Goal: Task Accomplishment & Management: Manage account settings

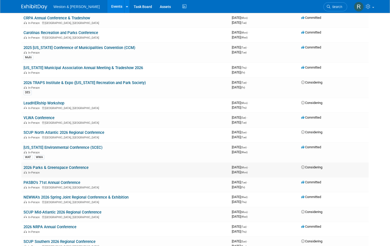
scroll to position [826, 0]
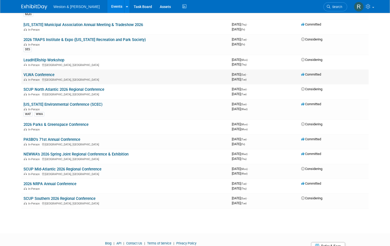
click at [48, 75] on link "VLWA Conference" at bounding box center [39, 75] width 31 height 5
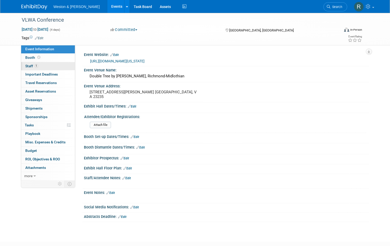
click at [29, 65] on span "Staff 1" at bounding box center [31, 66] width 13 height 4
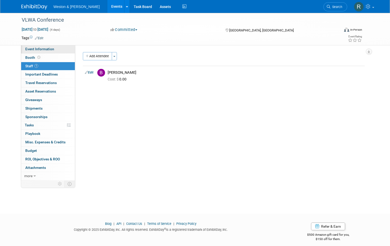
click at [46, 50] on span "Event Information" at bounding box center [39, 49] width 29 height 4
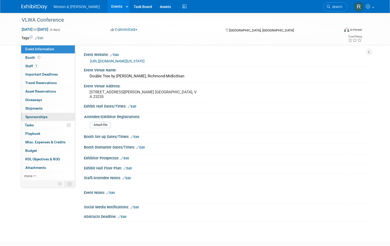
click at [25, 116] on span "Sponsorships 0" at bounding box center [36, 117] width 22 height 4
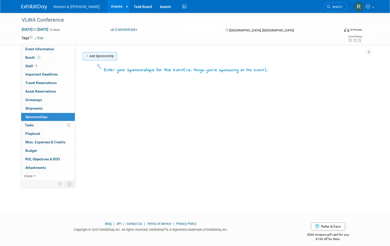
click at [101, 56] on link "Add Sponsorship" at bounding box center [100, 56] width 34 height 8
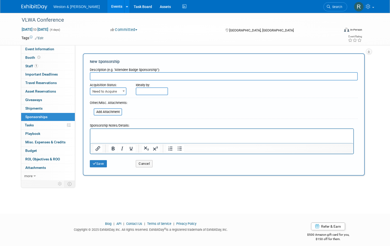
click at [99, 76] on input "text" at bounding box center [224, 76] width 268 height 8
type input "GOLD LEVEL - $1500"
click at [162, 107] on form "Description (e.g. "Attendee Badge Sponsorship"): GOLD LEVEL - $1500 Acquisition…" at bounding box center [224, 117] width 268 height 105
click at [107, 134] on p "Rich Text Area. Press ALT-0 for help." at bounding box center [221, 133] width 257 height 5
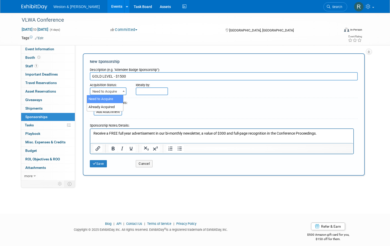
click at [123, 91] on b at bounding box center [124, 91] width 2 height 1
select select "2"
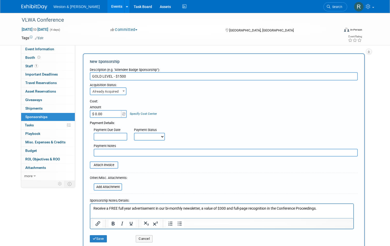
click at [109, 114] on input "$ 0.00" at bounding box center [106, 114] width 32 height 8
type input "$ 1,500.00"
drag, startPoint x: 136, startPoint y: 77, endPoint x: 111, endPoint y: 78, distance: 25.6
click at [111, 78] on input "GOLD LEVEL - $1500" at bounding box center [224, 76] width 268 height 8
type input "GOLD LEVEL SPONSOR"
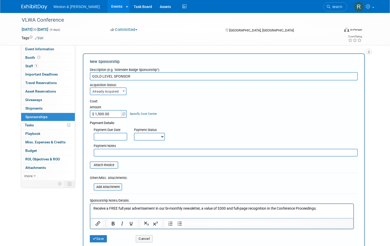
click at [156, 102] on div "Cost:" at bounding box center [224, 101] width 268 height 5
click at [159, 137] on select "Not Paid Yet Partially Paid Paid in Full" at bounding box center [149, 137] width 31 height 8
select select "1"
click at [134, 133] on select "Not Paid Yet Partially Paid Paid in Full" at bounding box center [149, 137] width 31 height 8
click at [186, 130] on div "Payment Due Date Payment Status Not Paid Yet Partially Paid Paid in Full Next P…" at bounding box center [224, 133] width 276 height 15
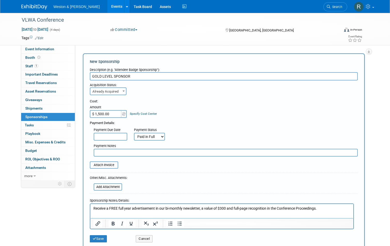
click at [160, 152] on input "text" at bounding box center [226, 153] width 264 height 8
type input "P"
type input "[PERSON_NAME] paid for sponsorship on [DATE]"
click at [196, 171] on form "Description (e.g. "Attendee Badge Sponsorship"): GOLD LEVEL SPONSOR Acquisition…" at bounding box center [224, 155] width 268 height 180
click at [108, 166] on input "file" at bounding box center [86, 165] width 61 height 6
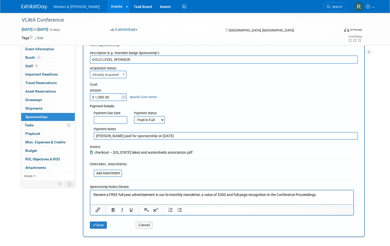
scroll to position [26, 0]
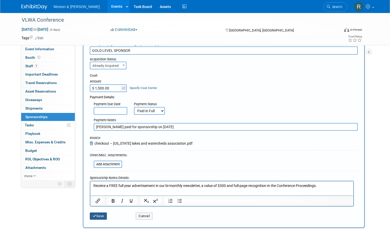
click at [97, 217] on button "Save" at bounding box center [98, 216] width 17 height 7
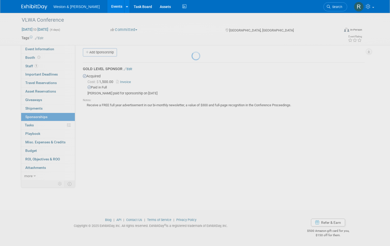
scroll to position [4, 0]
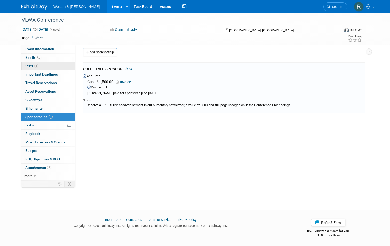
click at [31, 65] on span "Staff 1" at bounding box center [31, 66] width 13 height 4
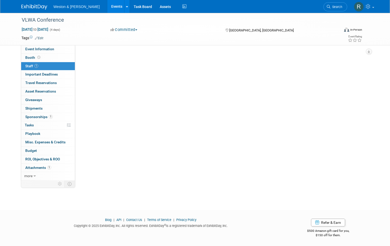
scroll to position [0, 0]
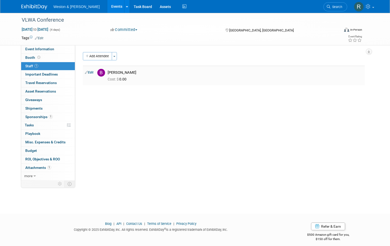
click at [90, 72] on link "Edit" at bounding box center [89, 73] width 9 height 4
select select "3758211a-2d2a-432a-b516-3c02b6442b04"
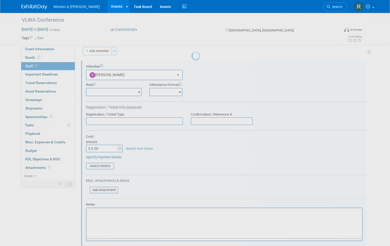
scroll to position [7, 0]
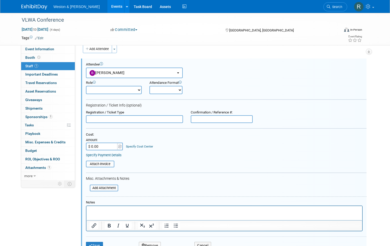
click at [136, 90] on select "Attendee (non-exhibitor) Demonstrator Host Planner Presenter Sales Representati…" at bounding box center [114, 90] width 56 height 8
click at [175, 90] on select "Onsite Remote" at bounding box center [166, 90] width 33 height 8
select select "1"
click at [150, 86] on select "Onsite Remote" at bounding box center [166, 90] width 33 height 8
click at [105, 147] on input "$ 0.00" at bounding box center [102, 147] width 32 height 8
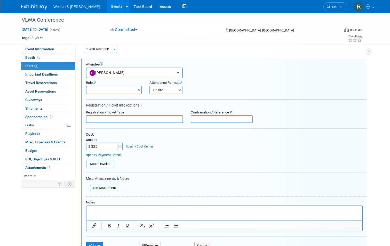
type input "$ 325.00"
click at [178, 146] on div "Cost: Amount $ 325.00 Specify Cost Center Cost Center -- Not Specified --" at bounding box center [226, 142] width 281 height 18
click at [99, 163] on input "file" at bounding box center [82, 164] width 61 height 6
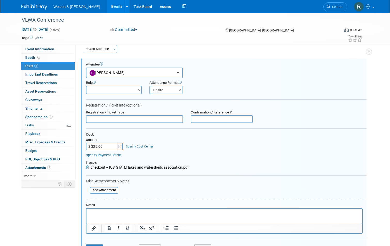
scroll to position [0, 0]
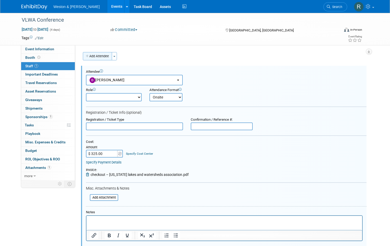
click at [99, 58] on button "Add Attendee" at bounding box center [97, 56] width 29 height 8
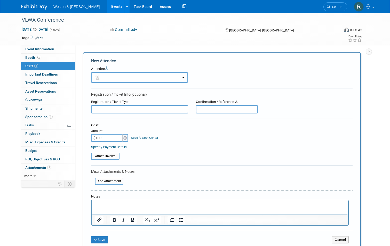
click at [105, 77] on button "button" at bounding box center [139, 77] width 97 height 11
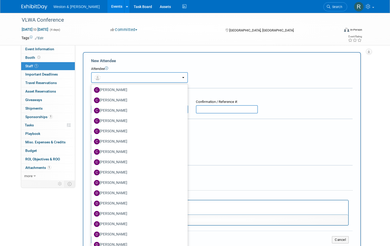
scroll to position [232, 0]
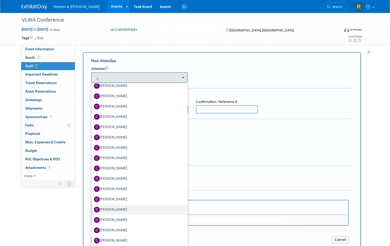
click at [111, 209] on label "[PERSON_NAME]" at bounding box center [138, 210] width 89 height 8
click at [92, 209] on input "[PERSON_NAME]" at bounding box center [90, 209] width 3 height 3
select select "abee5818-97b7-48c7-bd3e-fce30e4040f9"
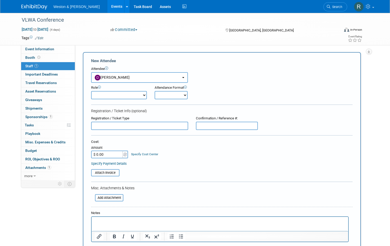
click at [176, 96] on select "Onsite Remote" at bounding box center [171, 95] width 33 height 8
select select "1"
click at [155, 91] on select "Onsite Remote" at bounding box center [171, 95] width 33 height 8
click at [116, 155] on input "$ 0.00" at bounding box center [107, 155] width 32 height 8
type input "$ 325.00"
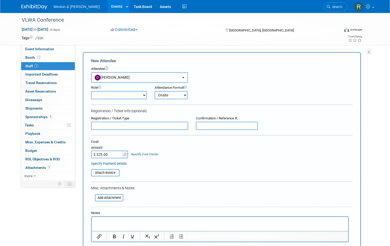
click at [212, 146] on div "Cost: Amount $ 325.00 Specify Cost Center Cost Center -- Not Specified --" at bounding box center [222, 149] width 262 height 19
click at [110, 174] on input "file" at bounding box center [88, 173] width 61 height 6
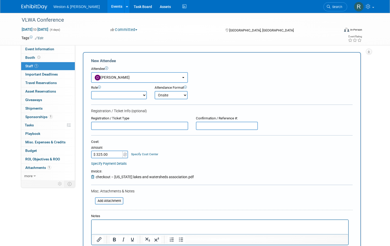
click at [188, 157] on div "Cost: Amount $ 325.00 Specify Cost Center Cost Center -- Not Specified --" at bounding box center [222, 149] width 262 height 19
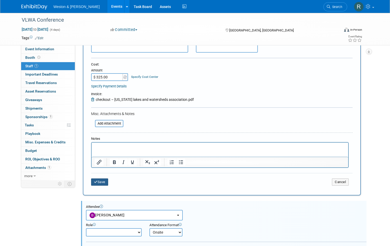
click at [100, 183] on button "Save" at bounding box center [99, 182] width 17 height 7
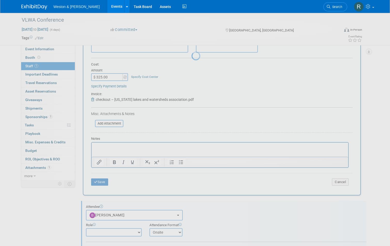
scroll to position [4, 0]
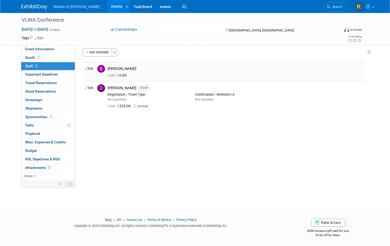
click at [126, 75] on span "Cost: $ 0.00" at bounding box center [118, 75] width 21 height 4
click at [89, 69] on link "Edit" at bounding box center [89, 69] width 9 height 4
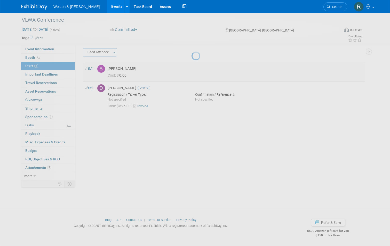
select select "3758211a-2d2a-432a-b516-3c02b6442b04"
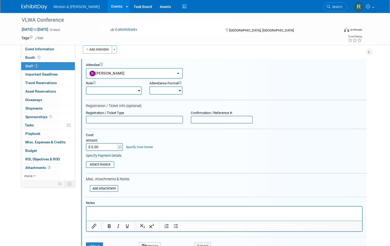
scroll to position [0, 0]
click at [98, 148] on input "$ 0.00" at bounding box center [102, 147] width 32 height 8
type input "$ 325.00"
click at [175, 90] on select "Onsite Remote" at bounding box center [166, 90] width 33 height 8
select select "1"
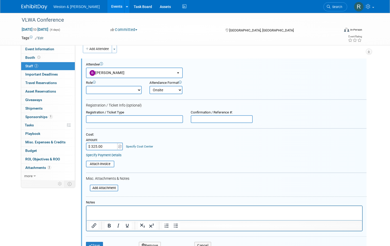
click at [150, 86] on select "Onsite Remote" at bounding box center [166, 90] width 33 height 8
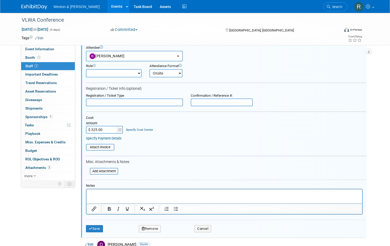
scroll to position [33, 0]
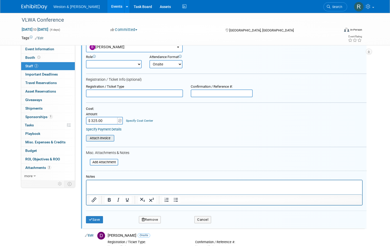
click at [100, 139] on input "file" at bounding box center [82, 139] width 61 height 6
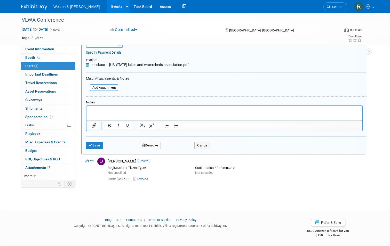
scroll to position [110, 0]
click at [95, 145] on button "Save" at bounding box center [94, 145] width 17 height 7
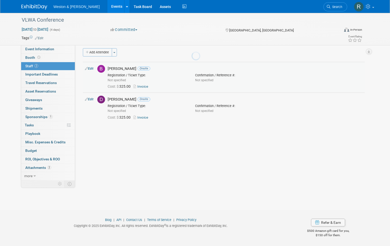
scroll to position [4, 0]
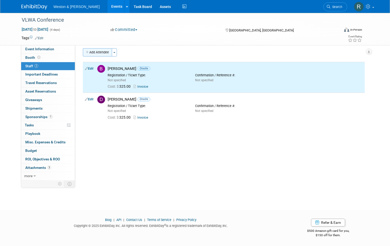
click at [100, 50] on button "Add Attendee" at bounding box center [97, 52] width 29 height 8
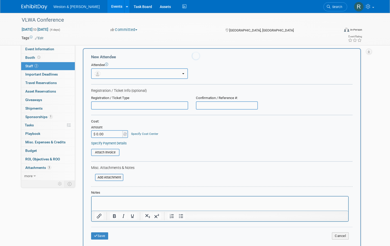
scroll to position [0, 0]
click at [111, 71] on button "button" at bounding box center [139, 73] width 97 height 11
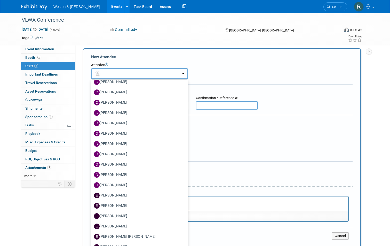
scroll to position [310, 0]
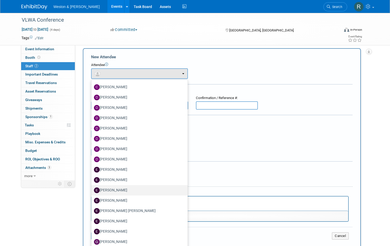
click at [113, 190] on label "[PERSON_NAME]" at bounding box center [138, 190] width 89 height 8
click at [92, 190] on input "[PERSON_NAME]" at bounding box center [90, 189] width 3 height 3
select select "1d9cc015-d7f7-4fc4-8c91-e4a1676af66a"
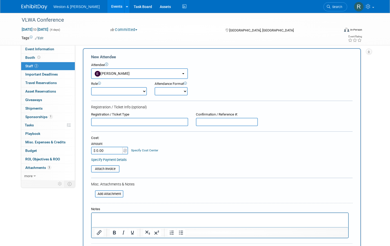
click at [182, 90] on select "Onsite Remote" at bounding box center [171, 91] width 33 height 8
select select "1"
click at [155, 87] on select "Onsite Remote" at bounding box center [171, 91] width 33 height 8
click at [112, 151] on input "$ 0.00" at bounding box center [107, 151] width 32 height 8
type input "$ 325.00"
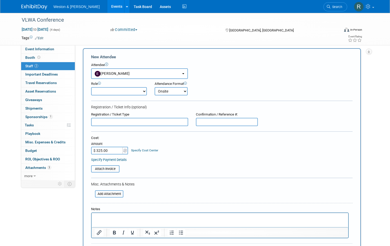
click at [156, 155] on div "Cost: Amount $ 325.00 Specify Cost Center Cost Center -- Not Specified --" at bounding box center [222, 149] width 262 height 26
click at [104, 169] on input "file" at bounding box center [88, 169] width 61 height 6
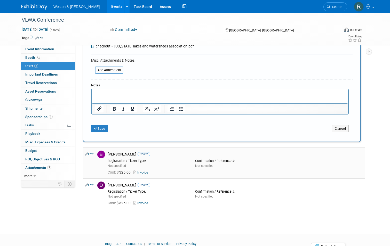
scroll to position [133, 0]
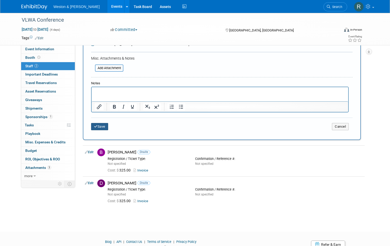
click at [101, 128] on button "Save" at bounding box center [99, 126] width 17 height 7
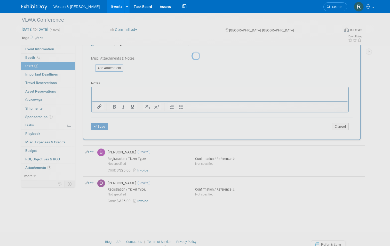
scroll to position [4, 0]
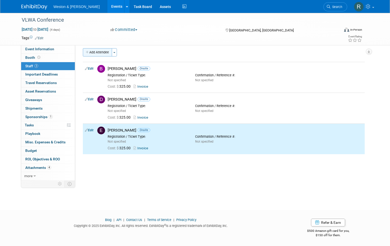
click at [93, 54] on button "Add Attendee" at bounding box center [97, 52] width 29 height 8
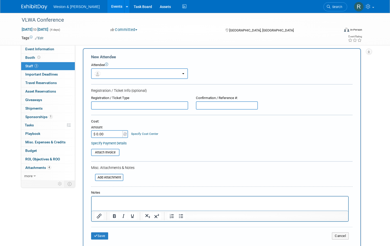
scroll to position [0, 0]
click at [114, 72] on button "button" at bounding box center [139, 73] width 97 height 11
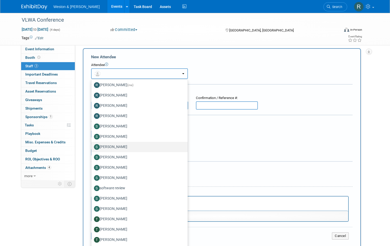
scroll to position [996, 0]
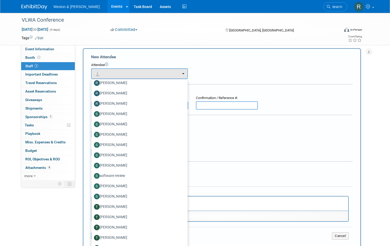
click at [202, 134] on div "Cost: Amount $ 0.00 Specify Cost Center Cost Center -- Not Specified --" at bounding box center [222, 128] width 262 height 19
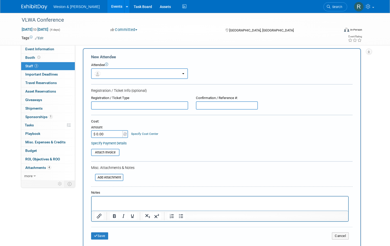
click at [140, 201] on p "Rich Text Area. Press ALT-0 for help." at bounding box center [220, 201] width 251 height 5
click at [123, 135] on img at bounding box center [124, 134] width 3 height 4
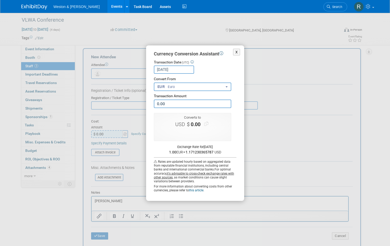
click at [274, 135] on div "X Currency Conversion Assistant Transaction Date (UTC) Aug 22, 2025 Loading Rat…" at bounding box center [195, 123] width 232 height 156
click at [238, 52] on button "X" at bounding box center [236, 52] width 7 height 7
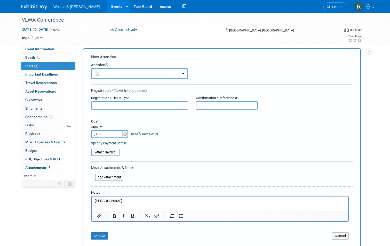
click at [102, 132] on input "$ 0.00" at bounding box center [107, 134] width 32 height 8
type input "$ 325.00"
click at [180, 144] on div "Specify Payment Details" at bounding box center [222, 143] width 262 height 5
click at [105, 156] on form "New Attendee Attendee <img src="https://www.exhibitday.com/Images/Unassigned-Us…" at bounding box center [222, 149] width 262 height 190
click at [105, 153] on input "file" at bounding box center [88, 153] width 61 height 6
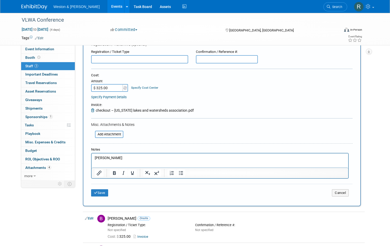
scroll to position [52, 0]
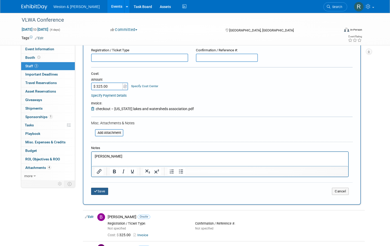
click at [102, 192] on button "Save" at bounding box center [99, 191] width 17 height 7
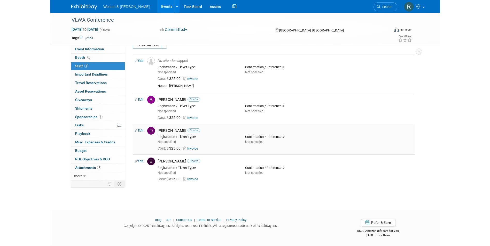
scroll to position [0, 0]
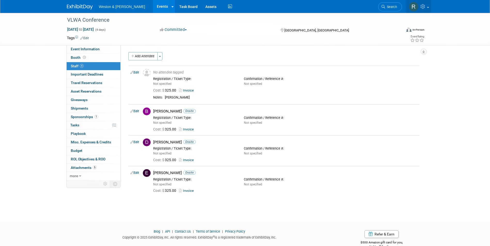
click at [390, 5] on icon at bounding box center [423, 6] width 6 height 5
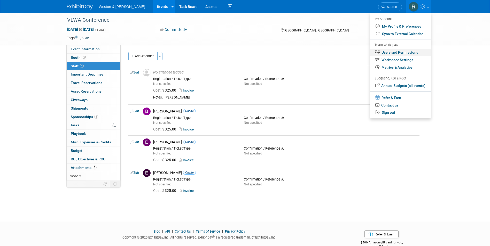
click at [390, 52] on link "Users and Permissions" at bounding box center [400, 52] width 61 height 7
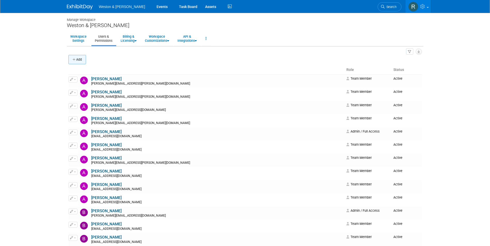
click at [83, 60] on button "Add" at bounding box center [77, 59] width 18 height 9
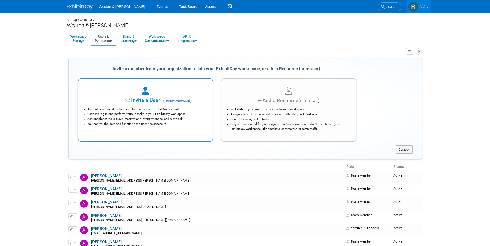
click at [142, 99] on span "Invite a User" at bounding box center [129, 100] width 61 height 6
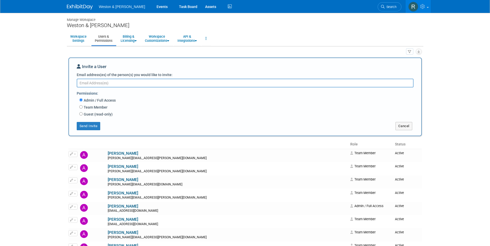
click at [126, 81] on textarea "Email address(es) of the person(s) you would like to invite:" at bounding box center [245, 83] width 337 height 9
click at [87, 84] on textarea "Email address(es) of the person(s) you would like to invite:" at bounding box center [245, 83] width 337 height 9
type textarea "brown.seth@wseinc.com"
click at [81, 108] on input "Team Member" at bounding box center [80, 106] width 3 height 3
radio input "true"
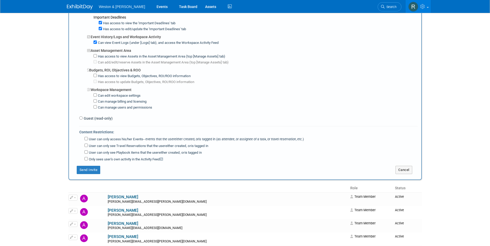
scroll to position [413, 0]
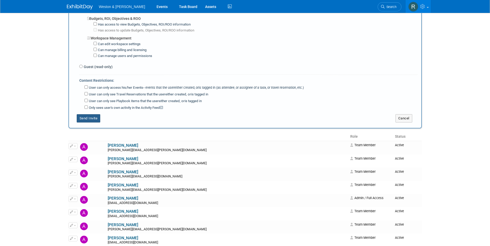
drag, startPoint x: 93, startPoint y: 121, endPoint x: 121, endPoint y: 122, distance: 28.2
click at [93, 121] on button "Send Invite" at bounding box center [89, 118] width 24 height 8
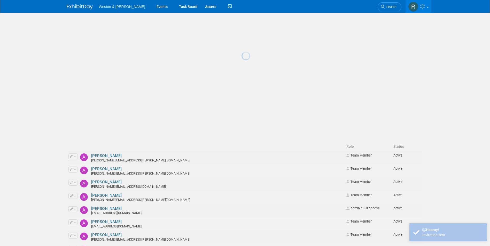
scroll to position [0, 0]
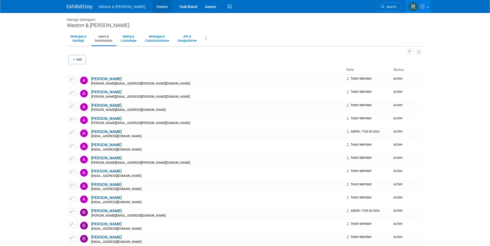
click at [153, 6] on link "Events" at bounding box center [162, 6] width 19 height 13
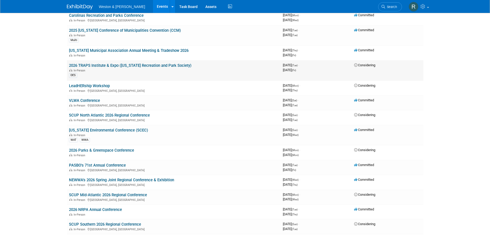
scroll to position [850, 0]
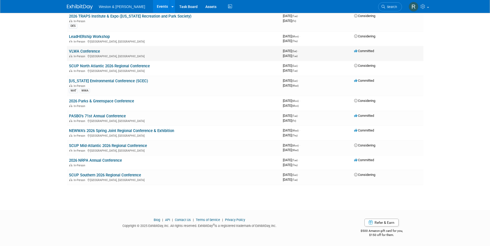
click at [92, 51] on link "VLWA Conference" at bounding box center [84, 51] width 31 height 5
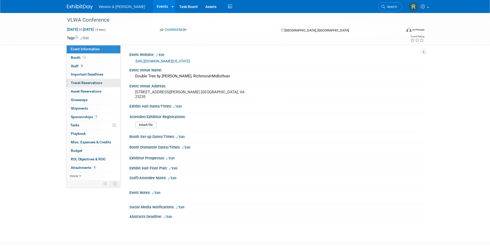
click at [80, 84] on span "Travel Reservations 0" at bounding box center [87, 83] width 32 height 4
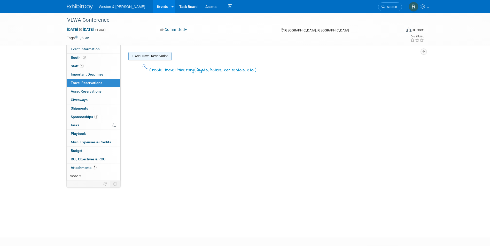
click at [143, 53] on link "Add Travel Reservation" at bounding box center [149, 56] width 43 height 8
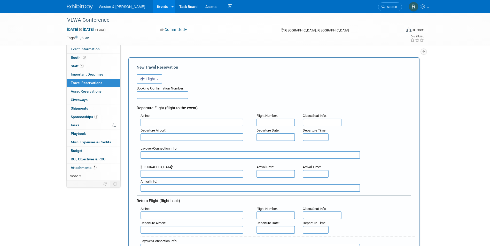
click at [160, 80] on button "Flight" at bounding box center [150, 78] width 26 height 9
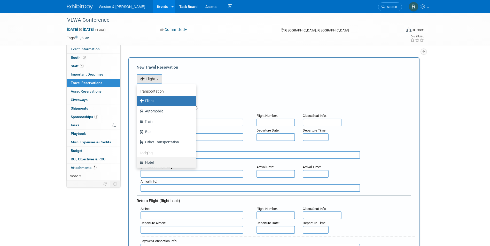
click at [151, 163] on label "Hotel" at bounding box center [164, 163] width 51 height 8
click at [138, 163] on input "Hotel" at bounding box center [135, 161] width 3 height 3
select select "6"
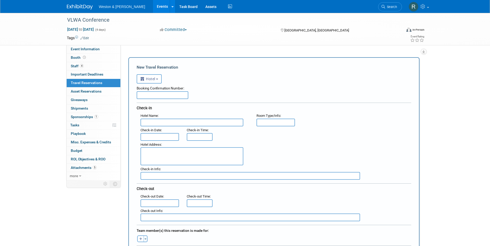
click at [152, 122] on input "text" at bounding box center [191, 123] width 103 height 8
click at [162, 119] on input "text" at bounding box center [191, 123] width 103 height 8
type input "Double Tree by [GEOGRAPHIC_DATA]"
type input "King"
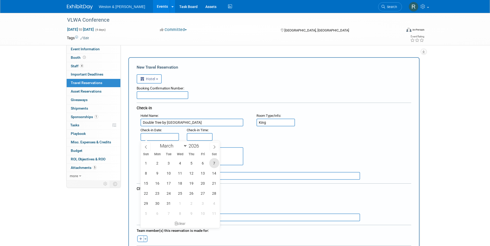
click at [217, 163] on span "7" at bounding box center [214, 163] width 10 height 10
type input "[DATE]"
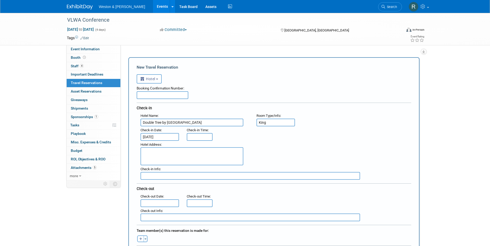
type input "3:00 PM"
click at [202, 136] on input "3:00 PM" at bounding box center [200, 137] width 26 height 8
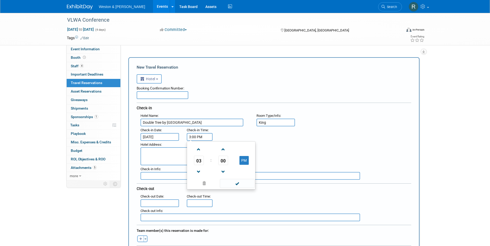
click at [285, 136] on div ": Check-in Date : [DATE] Check-in Time : 3:00 PM 03 : 00 PM 12 01 02 03 04 05 0…" at bounding box center [276, 134] width 278 height 14
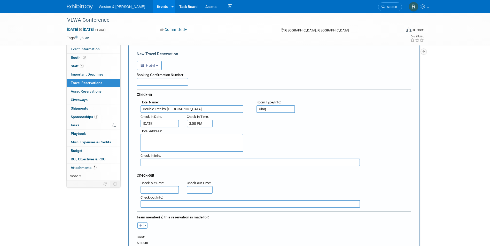
scroll to position [26, 0]
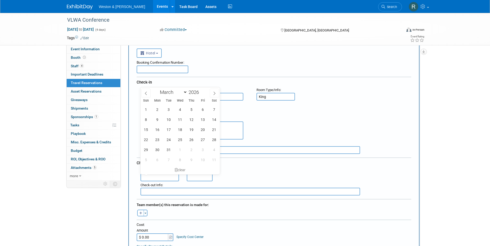
click at [164, 178] on input "text" at bounding box center [159, 178] width 39 height 8
click at [168, 120] on span "10" at bounding box center [169, 120] width 10 height 10
type input "[DATE]"
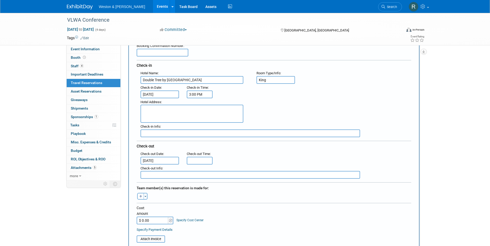
scroll to position [52, 0]
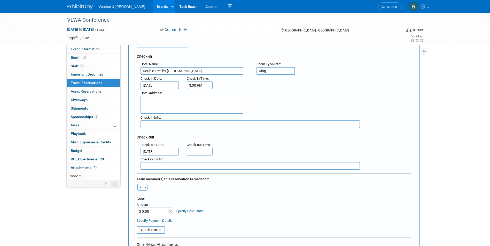
type input "11:00 AM"
click at [206, 153] on input "11:00 AM" at bounding box center [200, 152] width 26 height 8
click at [253, 147] on div ": Check-out Date : [DATE] Check-out Time : 11:00 AM 11 : 00 AM 12 01 02 03 04 0…" at bounding box center [276, 148] width 278 height 14
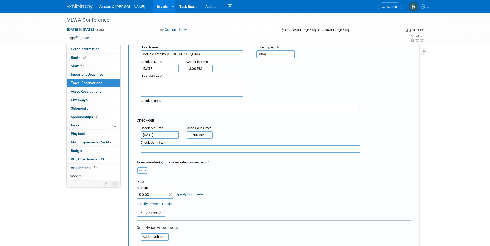
scroll to position [77, 0]
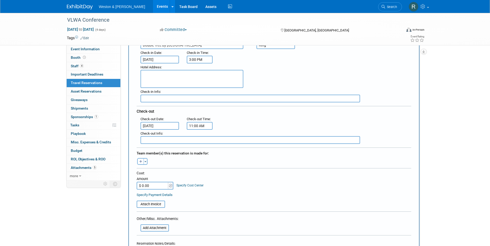
click at [143, 162] on button "button" at bounding box center [140, 161] width 7 height 7
select select
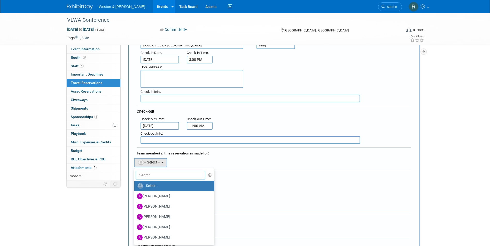
click at [163, 174] on input "text" at bounding box center [171, 175] width 70 height 9
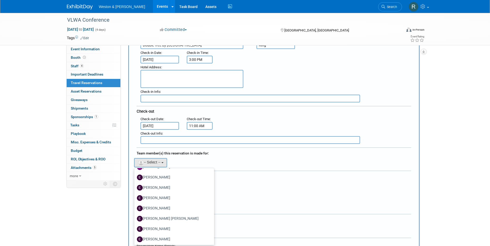
scroll to position [362, 0]
type input "e"
click at [163, 199] on label "[PERSON_NAME]" at bounding box center [173, 196] width 72 height 8
click at [135, 198] on input "[PERSON_NAME]" at bounding box center [133, 195] width 3 height 3
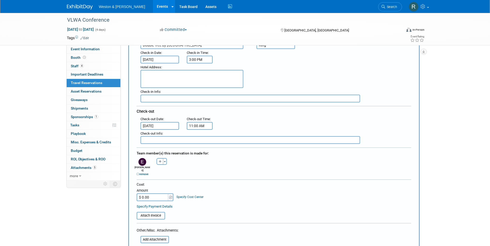
click at [152, 194] on input "$ 0.00" at bounding box center [153, 198] width 32 height 8
type input "$ 418.61"
click at [241, 192] on div "Cost: Amount $ 418.61 Specify Cost Center Cost Center -- Not Specified --" at bounding box center [274, 191] width 275 height 19
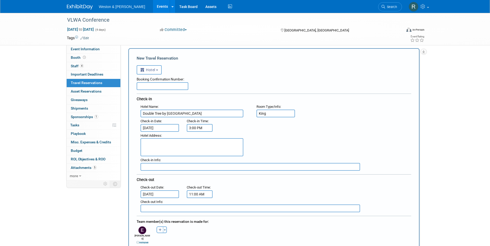
scroll to position [0, 0]
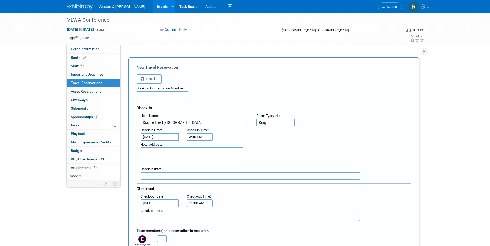
click at [169, 98] on input "text" at bounding box center [163, 95] width 52 height 8
click at [249, 91] on div "Booking Confirmation Number:" at bounding box center [274, 88] width 275 height 8
drag, startPoint x: 163, startPoint y: 98, endPoint x: 104, endPoint y: 97, distance: 58.6
type input "80448603"
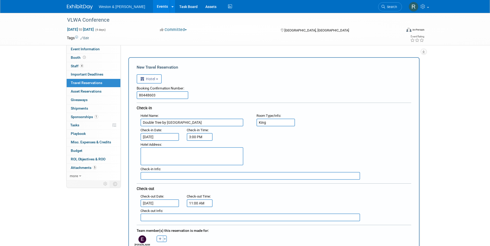
click at [251, 79] on div "<i class="fas fa-plane" style="padding: 6px 4px 6px 1px;"></i> Flight <i class=…" at bounding box center [274, 78] width 275 height 11
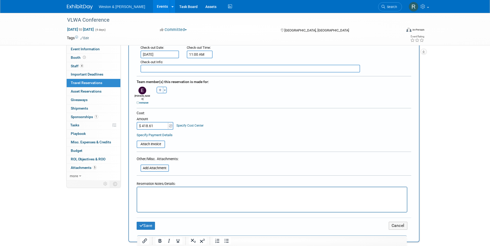
scroll to position [155, 0]
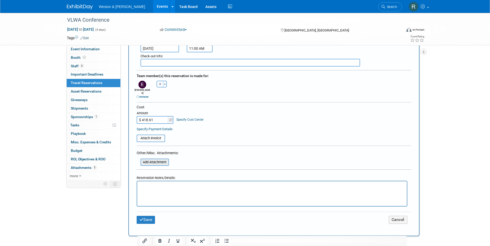
click at [162, 159] on input "file" at bounding box center [137, 162] width 61 height 6
click at [155, 137] on input "file" at bounding box center [133, 138] width 61 height 6
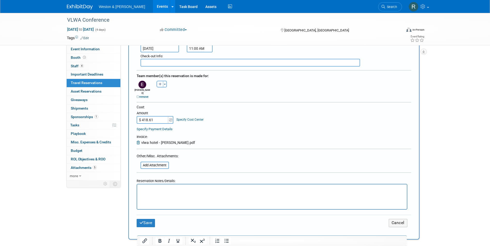
click at [236, 134] on table "Attach Invoice Invoice: vlwa hotel - [PERSON_NAME].pdf" at bounding box center [274, 137] width 275 height 15
click at [151, 220] on button "Save" at bounding box center [146, 223] width 19 height 8
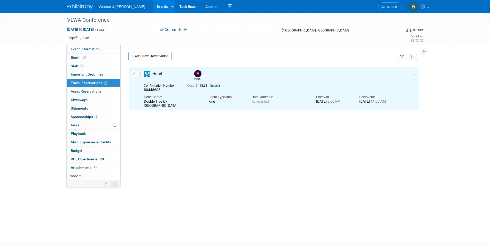
scroll to position [0, 0]
click at [150, 54] on link "Add Travel Reservation" at bounding box center [149, 56] width 43 height 8
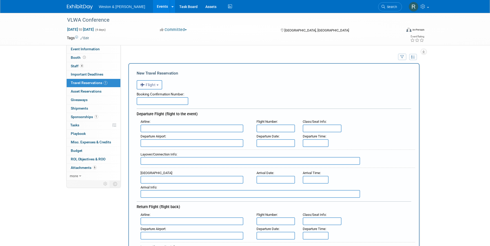
click at [158, 99] on input "text" at bounding box center [163, 101] width 52 height 8
click at [157, 88] on button "Flight" at bounding box center [150, 84] width 26 height 9
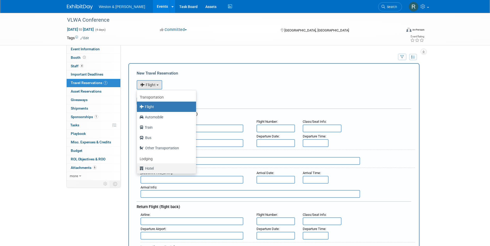
click at [150, 168] on label "Hotel" at bounding box center [164, 169] width 51 height 8
click at [138, 168] on input "Hotel" at bounding box center [135, 167] width 3 height 3
select select "6"
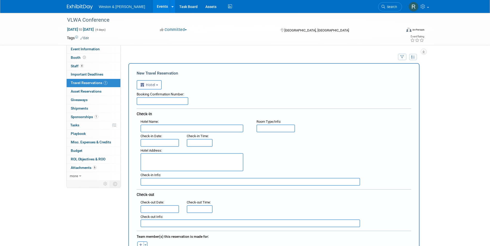
click at [158, 126] on input "text" at bounding box center [191, 129] width 103 height 8
click at [155, 131] on input "text" at bounding box center [191, 129] width 103 height 8
type input "DoubleTee by [GEOGRAPHIC_DATA]"
type input "king"
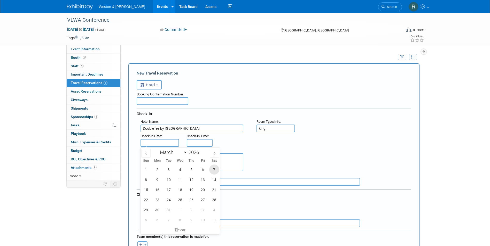
click at [213, 170] on span "7" at bounding box center [214, 170] width 10 height 10
type input "[DATE]"
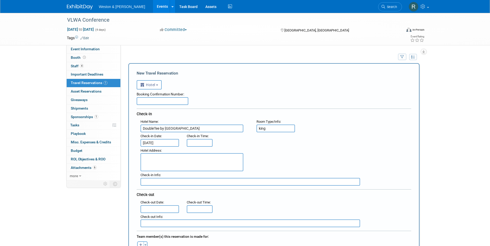
type input "3:00 PM"
click at [201, 143] on input "3:00 PM" at bounding box center [200, 143] width 26 height 8
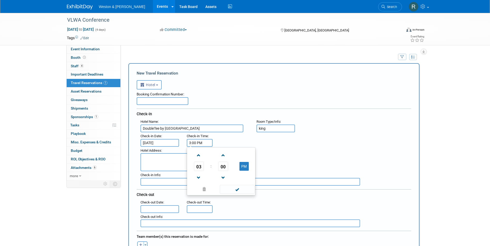
click at [169, 192] on div "Check-out" at bounding box center [274, 194] width 275 height 9
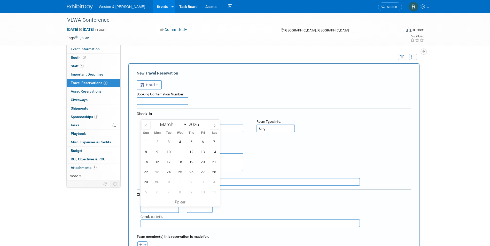
click at [160, 207] on input "text" at bounding box center [159, 210] width 39 height 8
click at [170, 152] on span "10" at bounding box center [169, 152] width 10 height 10
type input "[DATE]"
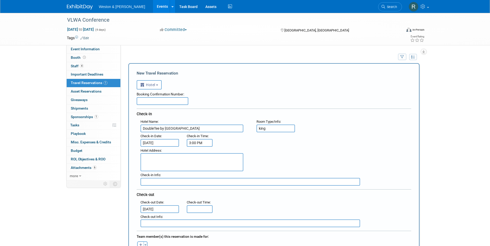
type input "11:00 AM"
click at [205, 207] on input "11:00 AM" at bounding box center [200, 210] width 26 height 8
click at [271, 206] on div ": Check-out Date : [DATE] Check-out Time : 11:00 AM" at bounding box center [276, 206] width 278 height 14
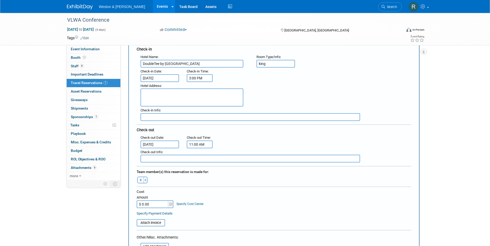
scroll to position [77, 0]
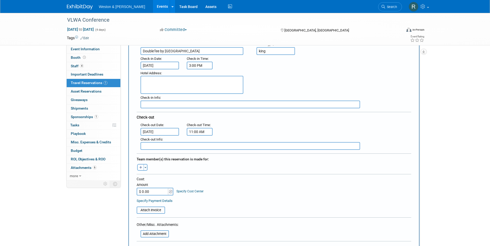
click at [141, 167] on icon "button" at bounding box center [140, 167] width 3 height 3
select select
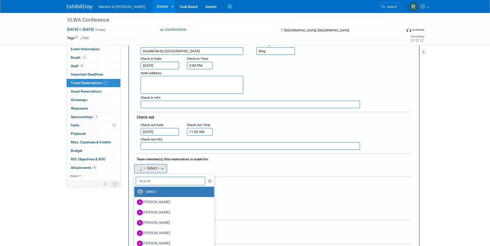
click at [143, 179] on input "text" at bounding box center [171, 181] width 70 height 9
type input "b"
type input "s"
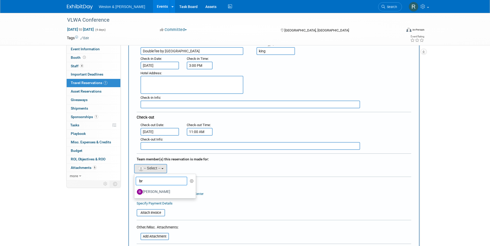
type input "b"
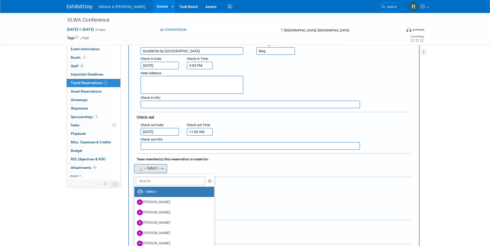
click at [265, 206] on table "Attach Invoice" at bounding box center [274, 211] width 275 height 12
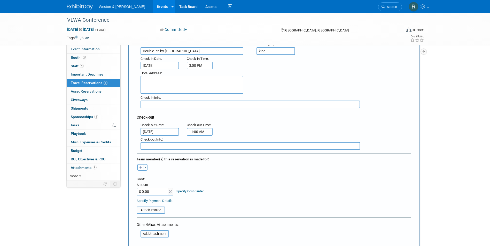
click at [149, 192] on input "$ 0.00" at bounding box center [153, 192] width 32 height 8
type input "$ 418.61"
click at [277, 186] on div "Cost: Amount $ 418.61 Specify Cost Center Cost Center -- Not Specified --" at bounding box center [274, 186] width 275 height 19
click at [149, 211] on input "file" at bounding box center [133, 210] width 61 height 6
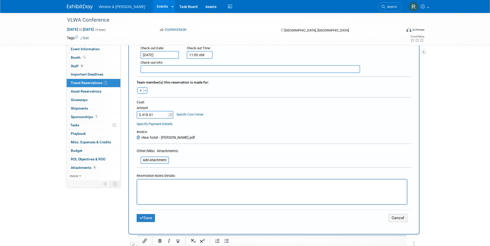
scroll to position [155, 0]
click at [200, 179] on div at bounding box center [272, 192] width 271 height 26
click at [199, 185] on p "Rich Text Area. Press ALT-0 for help." at bounding box center [272, 183] width 264 height 5
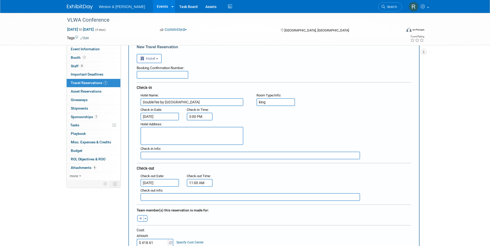
scroll to position [26, 0]
click at [156, 77] on input "text" at bounding box center [163, 76] width 52 height 8
click at [145, 76] on input "text" at bounding box center [163, 76] width 52 height 8
type input "85946203"
click at [239, 68] on div "Booking Confirmation Number:" at bounding box center [274, 68] width 275 height 8
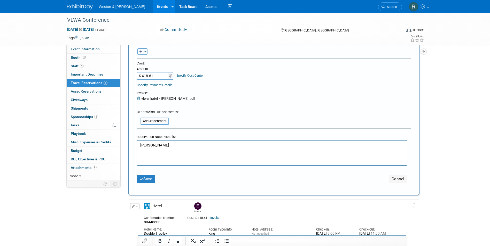
scroll to position [258, 0]
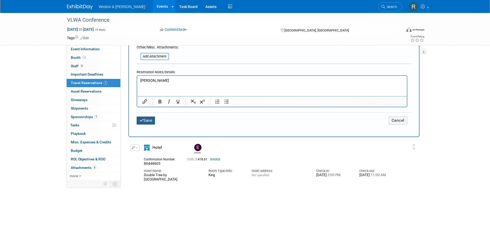
click at [148, 120] on button "Save" at bounding box center [146, 121] width 19 height 8
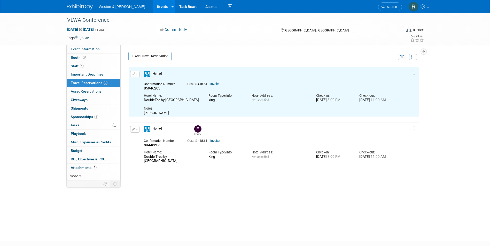
scroll to position [0, 0]
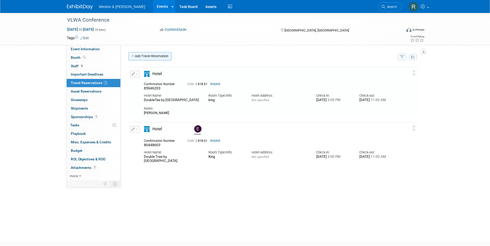
click at [147, 58] on link "Add Travel Reservation" at bounding box center [149, 56] width 43 height 8
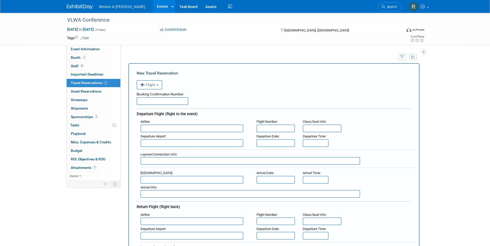
click at [154, 101] on input "text" at bounding box center [163, 101] width 52 height 8
click at [154, 88] on button "Flight" at bounding box center [150, 84] width 26 height 9
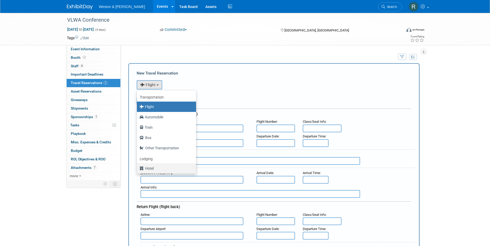
click at [151, 169] on label "Hotel" at bounding box center [164, 169] width 51 height 8
click at [138, 169] on input "Hotel" at bounding box center [135, 167] width 3 height 3
select select "6"
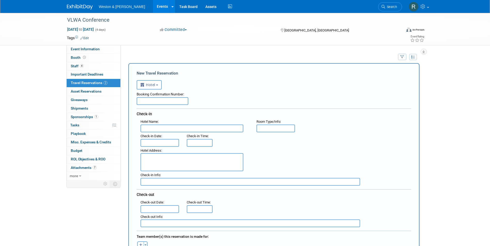
click at [155, 103] on input "text" at bounding box center [163, 101] width 52 height 8
click at [145, 105] on input "text" at bounding box center [163, 101] width 52 height 8
type input "86199419"
type input "DoubleTree by [GEOGRAPHIC_DATA]"
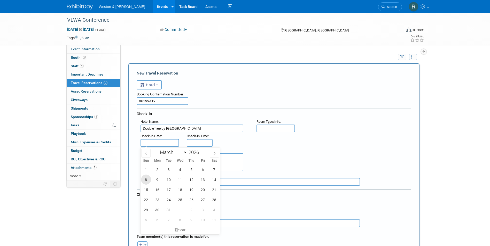
click at [144, 181] on span "8" at bounding box center [146, 180] width 10 height 10
type input "[DATE]"
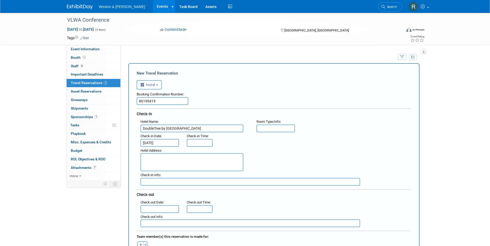
type input "3:00 PM"
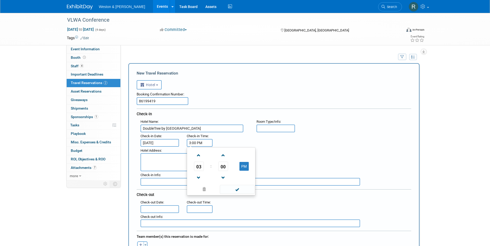
click at [199, 146] on input "3:00 PM" at bounding box center [200, 143] width 26 height 8
click at [311, 167] on div "Hotel Address :" at bounding box center [276, 159] width 278 height 25
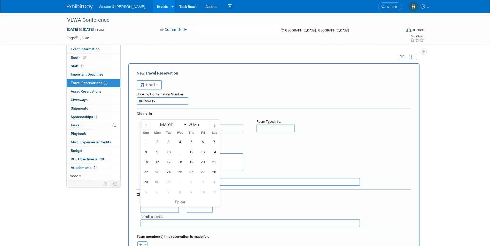
click at [175, 209] on input "text" at bounding box center [159, 210] width 39 height 8
click at [171, 152] on span "10" at bounding box center [169, 152] width 10 height 10
type input "[DATE]"
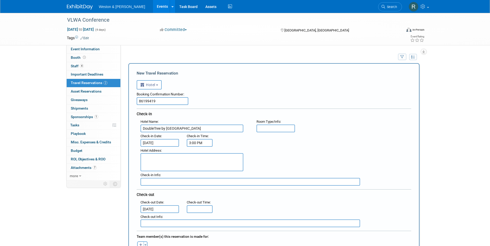
type input "11:00 AM"
click at [191, 206] on div "11:00 AM" at bounding box center [200, 210] width 26 height 8
click at [228, 214] on div "Check-out Info :" at bounding box center [277, 217] width 275 height 6
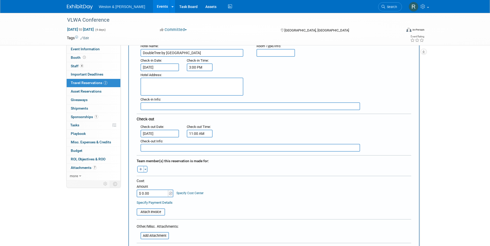
scroll to position [77, 0]
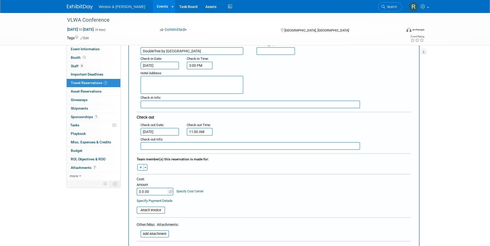
click at [143, 168] on button "button" at bounding box center [140, 167] width 7 height 7
select select
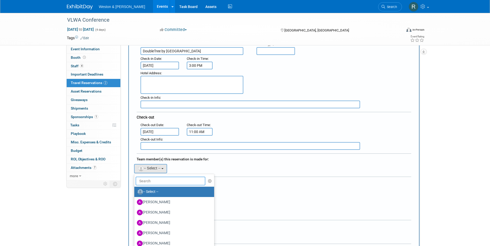
click at [153, 179] on input "text" at bounding box center [171, 181] width 70 height 9
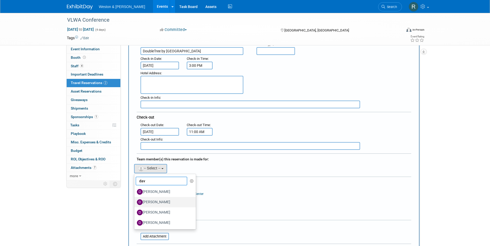
type input "dav"
click at [158, 203] on label "[PERSON_NAME]" at bounding box center [164, 202] width 54 height 8
click at [135, 203] on input "[PERSON_NAME]" at bounding box center [133, 201] width 3 height 3
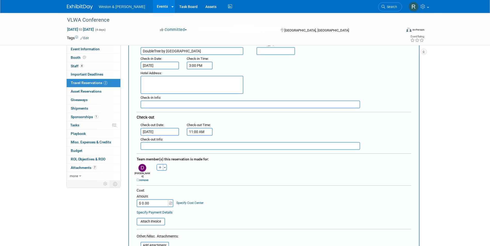
click at [229, 198] on div "Cost: Amount $ 0.00 Specify Cost Center Cost Center -- Not Specified --" at bounding box center [274, 197] width 275 height 19
click at [153, 200] on input "$ 0.00" at bounding box center [153, 204] width 32 height 8
type input "$ 279.07"
click at [220, 200] on div "Cost: Amount $ 279.07 Specify Cost Center Cost Center -- Not Specified --" at bounding box center [274, 197] width 275 height 19
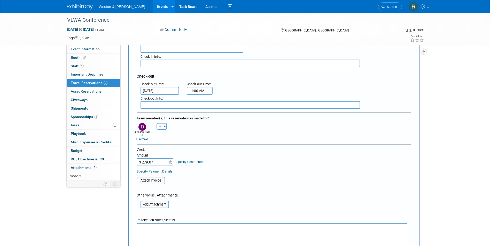
scroll to position [129, 0]
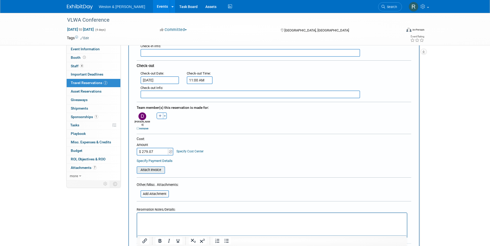
click at [153, 168] on input "file" at bounding box center [133, 170] width 61 height 6
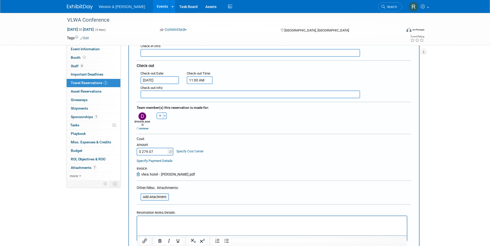
click at [254, 158] on div "Specify Payment Details" at bounding box center [274, 160] width 275 height 5
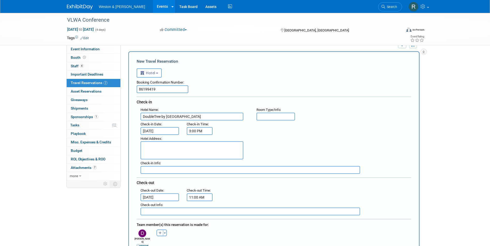
scroll to position [0, 0]
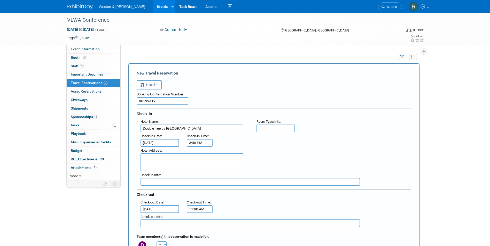
click at [270, 127] on input "text" at bounding box center [275, 129] width 39 height 8
type input "king"
click at [302, 135] on div ": Check-in Date : [DATE] Check-in Time : 3:00 PM" at bounding box center [276, 139] width 278 height 14
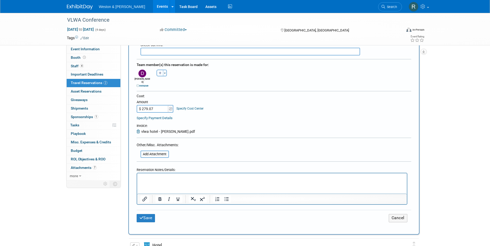
scroll to position [207, 0]
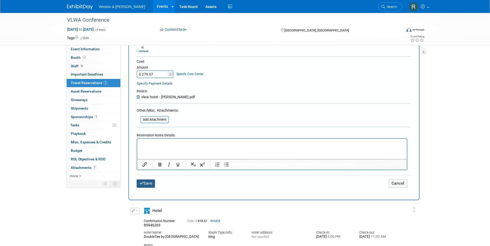
click at [150, 181] on button "Save" at bounding box center [146, 184] width 19 height 8
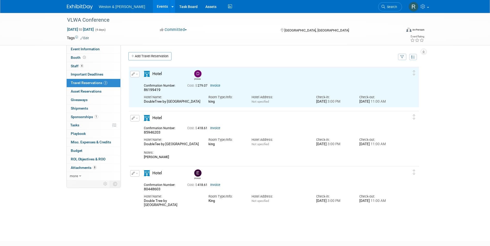
scroll to position [0, 0]
